Goal: Task Accomplishment & Management: Complete application form

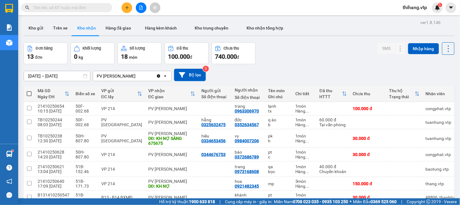
click at [122, 5] on button at bounding box center [127, 7] width 11 height 11
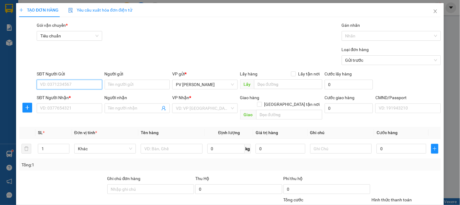
click at [90, 81] on input "SĐT Người Gửi" at bounding box center [69, 85] width 65 height 10
type input "0935969214"
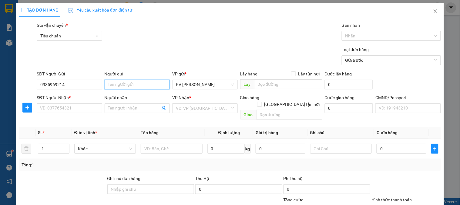
click at [134, 86] on input "Người gửi" at bounding box center [137, 85] width 65 height 10
type input "THỦY"
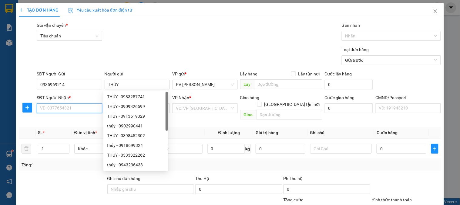
click at [81, 109] on input "SĐT Người Nhận *" at bounding box center [69, 108] width 65 height 10
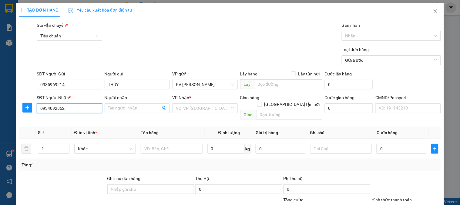
type input "0934092862"
type input "HẬU"
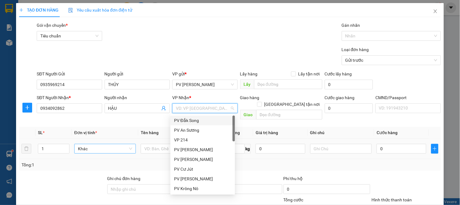
click at [117, 144] on span "Khác" at bounding box center [105, 148] width 54 height 9
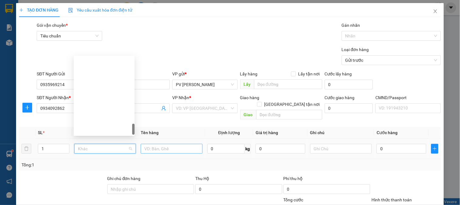
scroll to position [495, 0]
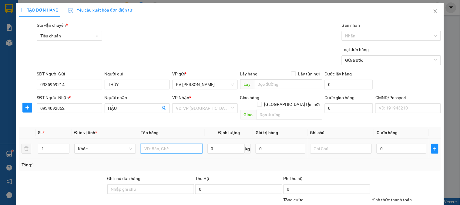
click at [144, 144] on input "text" at bounding box center [172, 149] width 62 height 10
type input "PK"
type input "1TX"
type input "7"
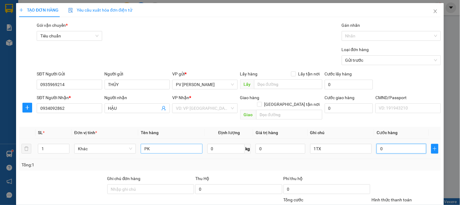
type input "7"
type input "0"
type input "06"
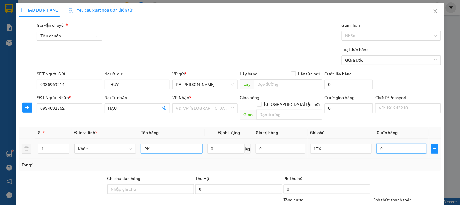
type input "6"
type input "060"
type input "60"
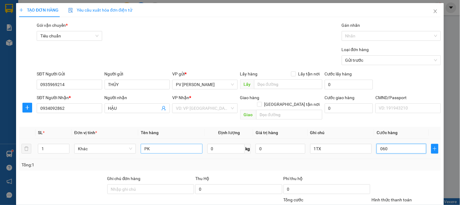
type input "0.600"
type input "600"
type input "06.000"
type input "6.000"
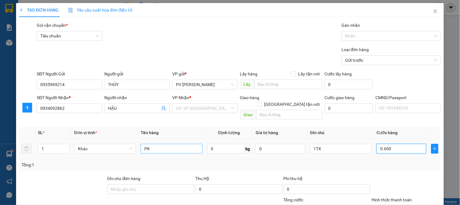
type input "6.000"
type input "060.000"
type input "60.000"
click at [379, 144] on input "060.000" at bounding box center [402, 149] width 50 height 10
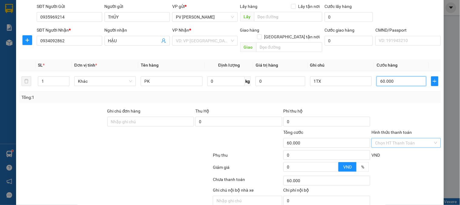
scroll to position [87, 0]
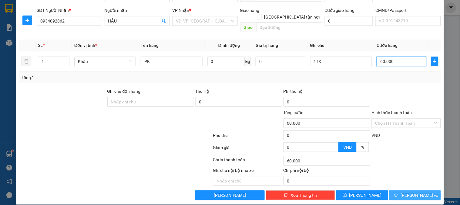
type input "60.000"
click at [427, 190] on button "[PERSON_NAME] và In" at bounding box center [416, 195] width 52 height 10
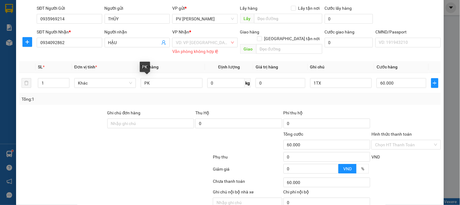
scroll to position [53, 0]
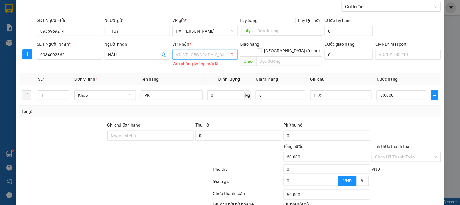
click at [194, 54] on input "search" at bounding box center [203, 54] width 54 height 9
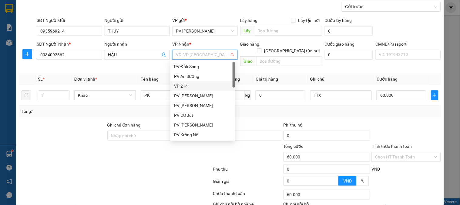
click at [182, 87] on div "VP 214" at bounding box center [202, 86] width 57 height 7
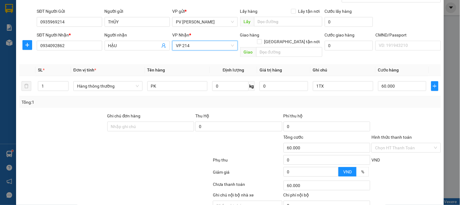
scroll to position [87, 0]
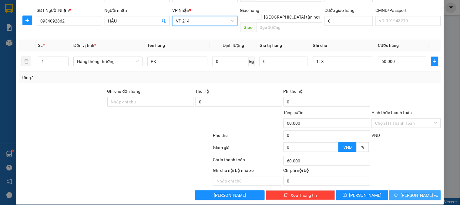
click at [407, 192] on span "[PERSON_NAME] và In" at bounding box center [422, 195] width 42 height 7
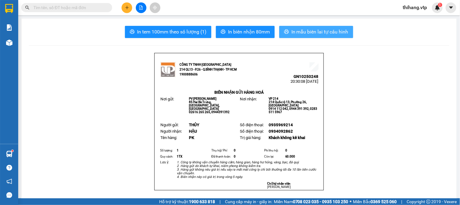
click at [312, 33] on span "In mẫu biên lai tự cấu hình" at bounding box center [320, 32] width 57 height 8
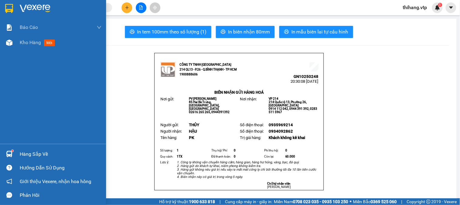
drag, startPoint x: 19, startPoint y: 45, endPoint x: 68, endPoint y: 60, distance: 51.2
click at [19, 45] on div "Kho hàng mới" at bounding box center [53, 42] width 106 height 15
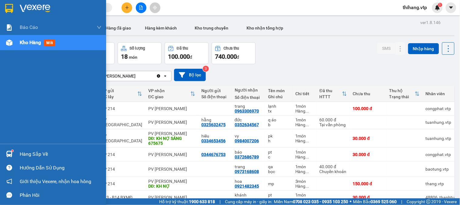
click at [28, 152] on div "Hàng sắp về" at bounding box center [61, 153] width 82 height 9
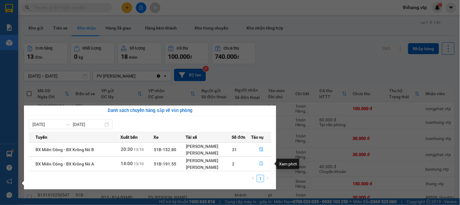
click at [264, 165] on button "button" at bounding box center [262, 164] width 20 height 10
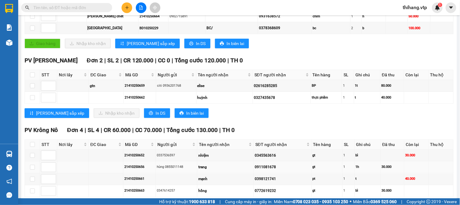
scroll to position [135, 0]
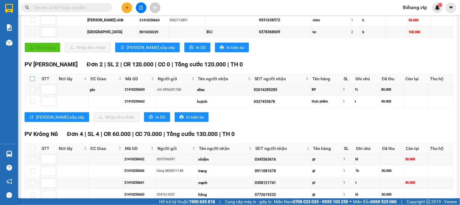
click at [32, 81] on input "checkbox" at bounding box center [32, 78] width 5 height 5
checkbox input "true"
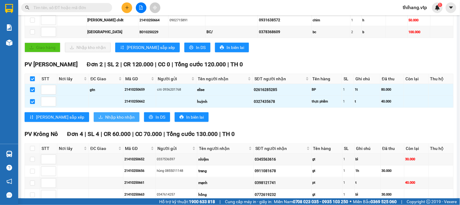
click at [105, 120] on span "Nhập kho nhận" at bounding box center [119, 117] width 29 height 7
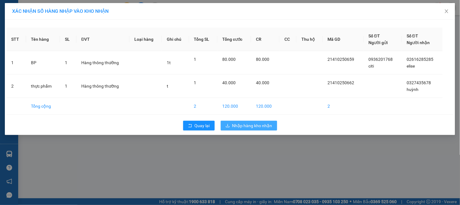
click at [244, 127] on span "Nhập hàng kho nhận" at bounding box center [252, 125] width 40 height 7
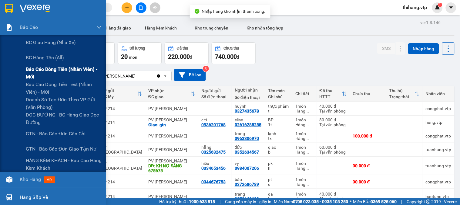
click at [30, 68] on span "Báo cáo dòng tiền (nhân viên) - mới" at bounding box center [64, 72] width 76 height 15
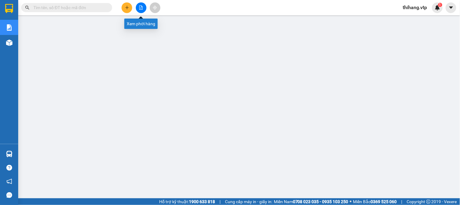
click at [137, 8] on button at bounding box center [141, 7] width 11 height 11
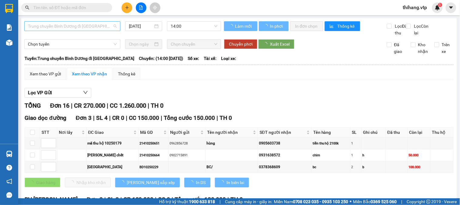
click at [103, 30] on span "Trung chuyển Bình Dương đi [GEOGRAPHIC_DATA]" at bounding box center [72, 26] width 89 height 9
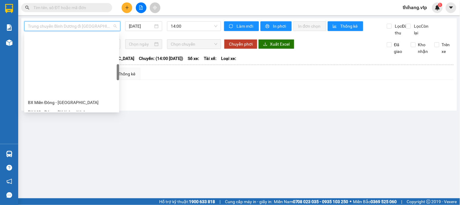
scroll to position [168, 0]
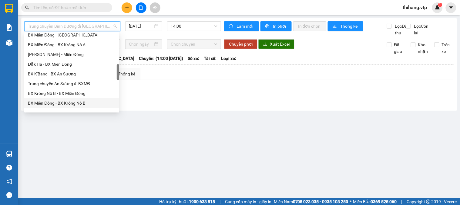
click at [63, 102] on div "BX Miền Đông - BX Krông Nô B" at bounding box center [72, 103] width 88 height 7
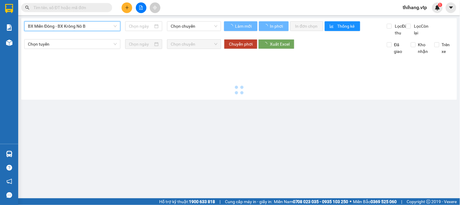
type input "[DATE]"
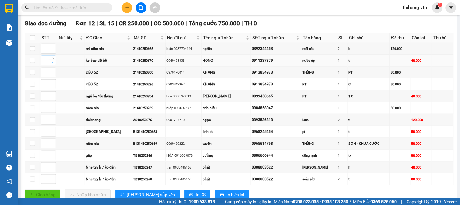
scroll to position [101, 0]
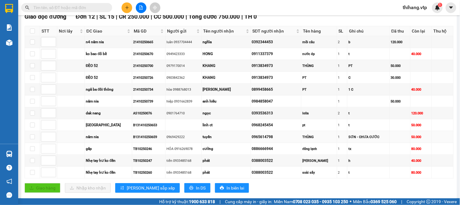
click at [325, 140] on td "THÙNG" at bounding box center [320, 137] width 36 height 12
click at [33, 151] on input "checkbox" at bounding box center [32, 148] width 5 height 5
checkbox input "true"
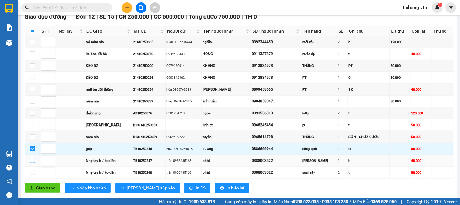
click at [31, 163] on input "checkbox" at bounding box center [32, 160] width 5 height 5
checkbox input "true"
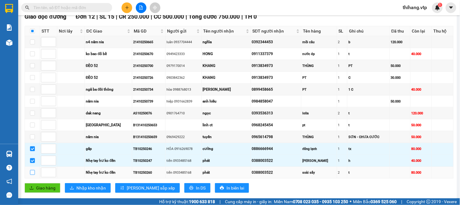
click at [33, 175] on input "checkbox" at bounding box center [32, 172] width 5 height 5
checkbox input "true"
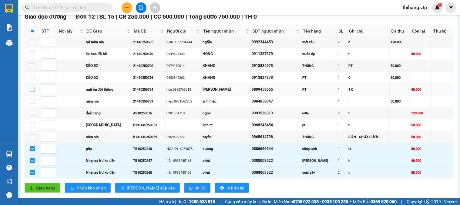
click at [30, 92] on input "checkbox" at bounding box center [32, 89] width 5 height 5
checkbox input "true"
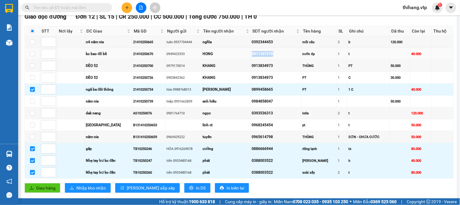
drag, startPoint x: 286, startPoint y: 59, endPoint x: 251, endPoint y: 59, distance: 34.9
click at [251, 59] on tr "ko bao đổ bể 21410250670 0949423333 HONG 0911337379 nước ép 1 t 40.000" at bounding box center [239, 54] width 429 height 12
copy tr "0911337379"
click at [53, 10] on input "text" at bounding box center [69, 7] width 72 height 7
paste input "0911337379"
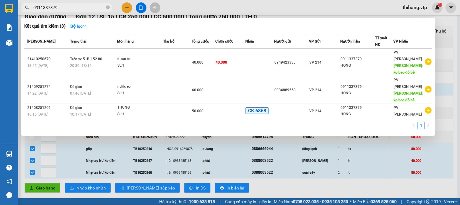
type input "0911337379"
click at [193, 7] on div at bounding box center [230, 102] width 460 height 205
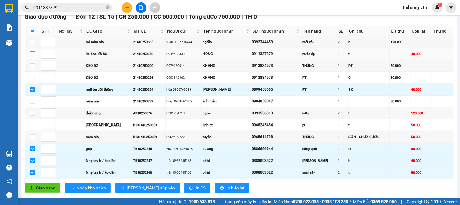
click at [33, 56] on input "checkbox" at bounding box center [32, 53] width 5 height 5
checkbox input "true"
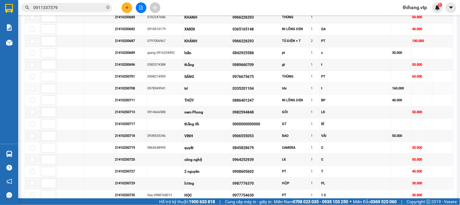
scroll to position [270, 0]
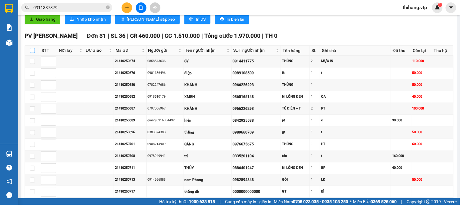
click at [32, 53] on input "checkbox" at bounding box center [32, 50] width 5 height 5
checkbox input "true"
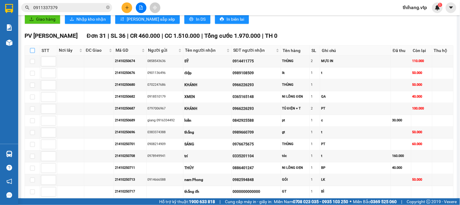
checkbox input "true"
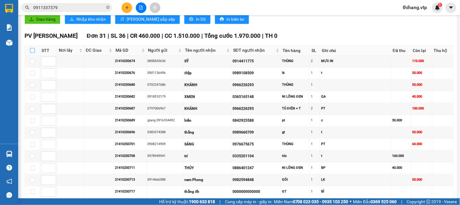
checkbox input "true"
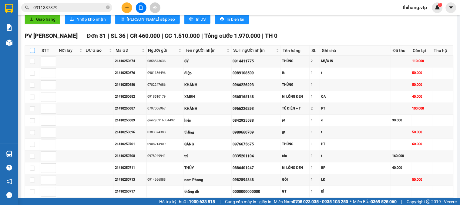
checkbox input "true"
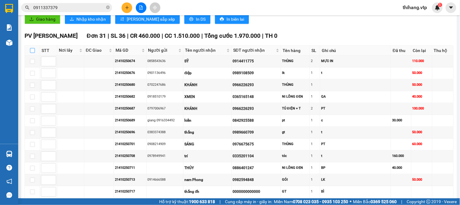
checkbox input "true"
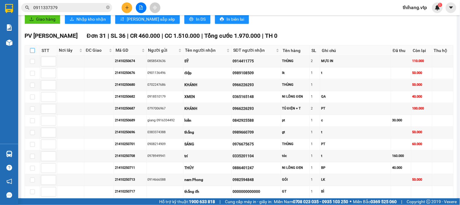
checkbox input "true"
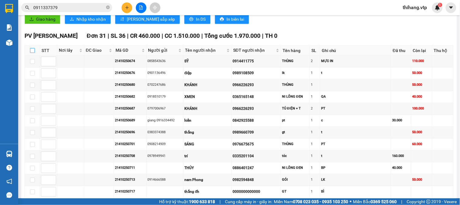
checkbox input "true"
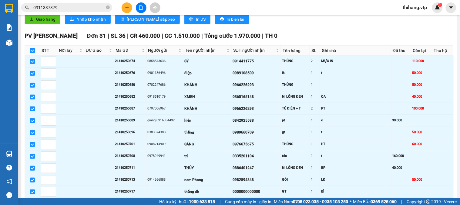
scroll to position [0, 0]
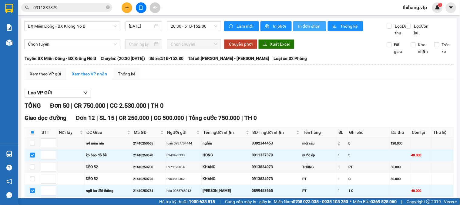
click at [305, 25] on span "In đơn chọn" at bounding box center [309, 26] width 23 height 7
click at [302, 28] on span "In đơn chọn" at bounding box center [309, 26] width 23 height 7
click at [141, 8] on icon "file-add" at bounding box center [141, 7] width 3 height 4
click at [104, 25] on span "BX Miền Đông - BX Krông Nô B" at bounding box center [72, 26] width 89 height 9
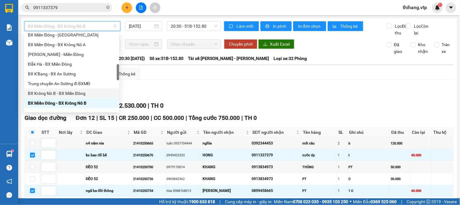
scroll to position [202, 0]
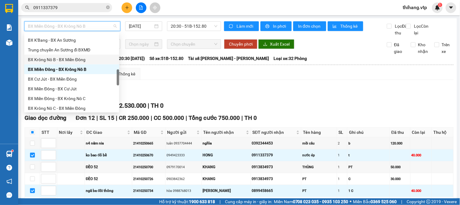
click at [58, 60] on div "BX Krông Nô B - BX Miền Đông" at bounding box center [72, 59] width 88 height 7
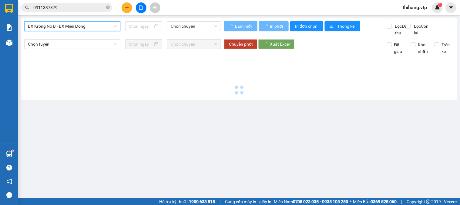
type input "[DATE]"
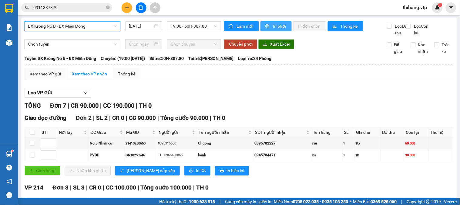
click at [283, 26] on span "In phơi" at bounding box center [280, 26] width 14 height 7
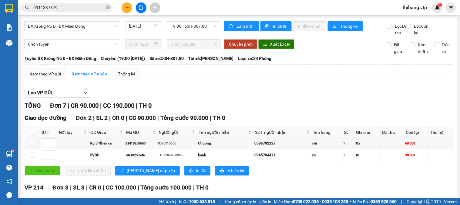
click at [314, 105] on div "Lọc VP Gửi TỔNG Đơn 7 | CR 90.000 | CC 190.000 | TH 0 Giao dọc đường Đơn 2 | S…" at bounding box center [239, 209] width 429 height 249
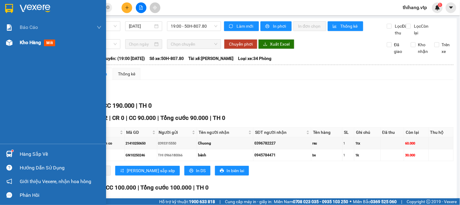
click at [26, 41] on span "Kho hàng" at bounding box center [30, 42] width 21 height 6
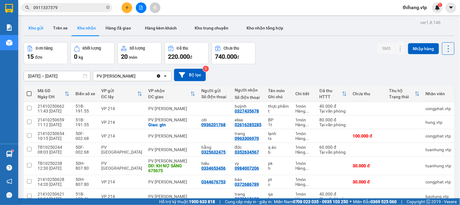
click at [35, 30] on button "Kho gửi" at bounding box center [36, 28] width 25 height 15
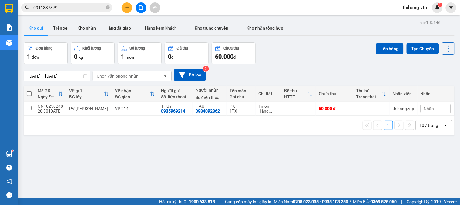
click at [29, 93] on span at bounding box center [29, 93] width 5 height 5
click at [29, 90] on input "checkbox" at bounding box center [29, 90] width 0 height 0
checkbox input "true"
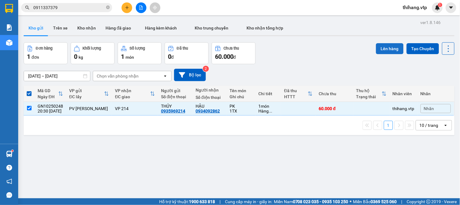
click at [381, 50] on button "Lên hàng" at bounding box center [390, 48] width 28 height 11
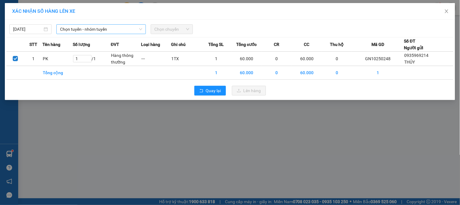
click at [102, 31] on span "Chọn tuyến - nhóm tuyến" at bounding box center [101, 29] width 82 height 9
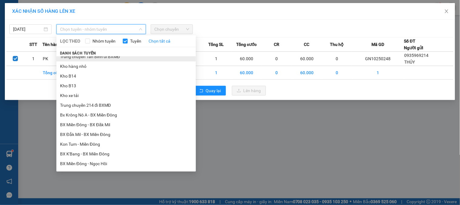
scroll to position [135, 0]
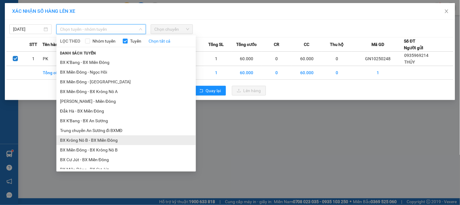
click at [93, 138] on li "BX Krông Nô B - BX Miền Đông" at bounding box center [126, 140] width 140 height 10
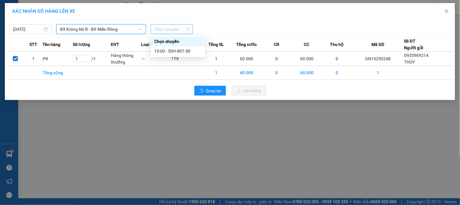
click at [168, 31] on span "Chọn chuyến" at bounding box center [171, 29] width 35 height 9
click at [172, 49] on div "19:00 - 50H-807.80" at bounding box center [177, 51] width 47 height 7
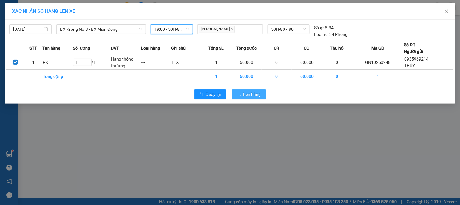
click at [253, 95] on span "Lên hàng" at bounding box center [253, 94] width 18 height 7
